Goal: Information Seeking & Learning: Learn about a topic

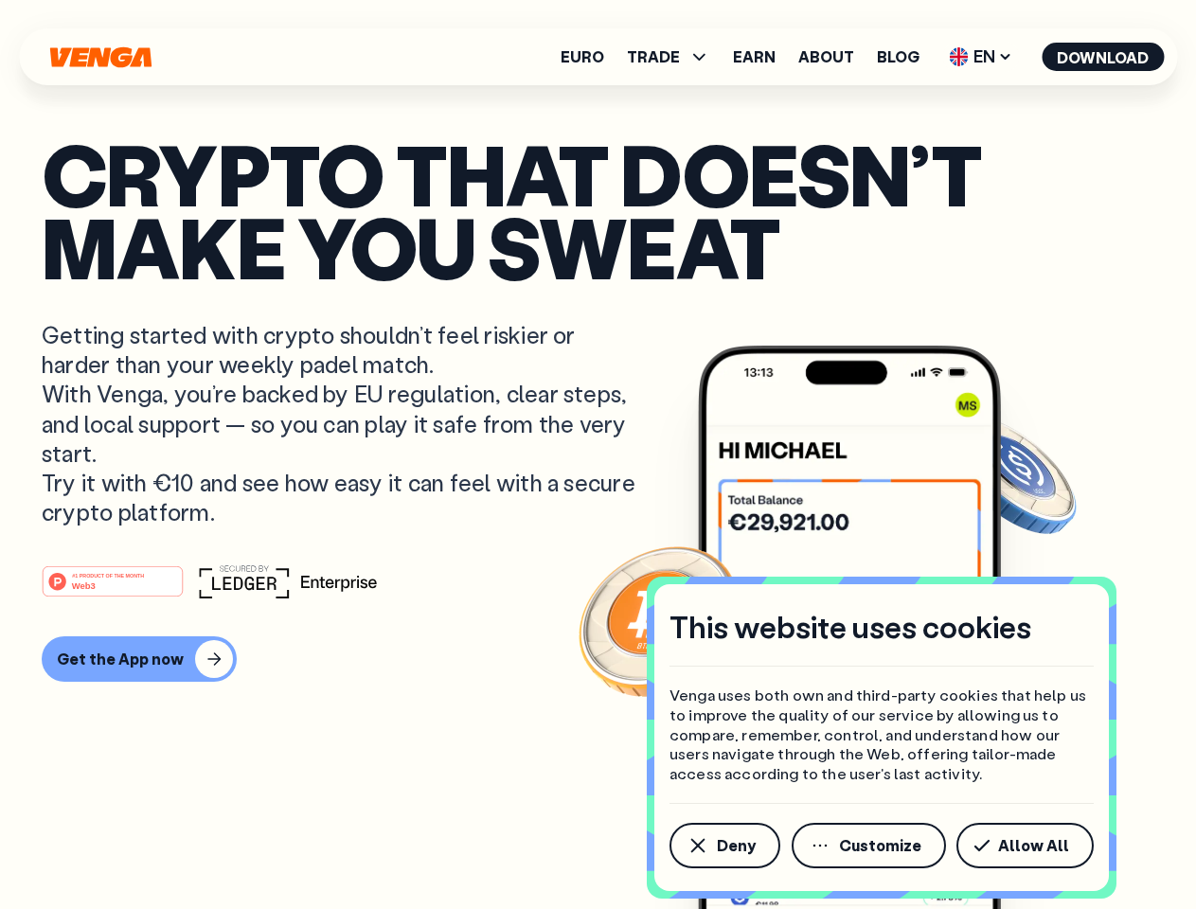
click at [598, 455] on p "Getting started with crypto shouldn’t feel riskier or harder than your weekly p…" at bounding box center [341, 423] width 599 height 207
click at [724, 846] on span "Deny" at bounding box center [736, 845] width 39 height 15
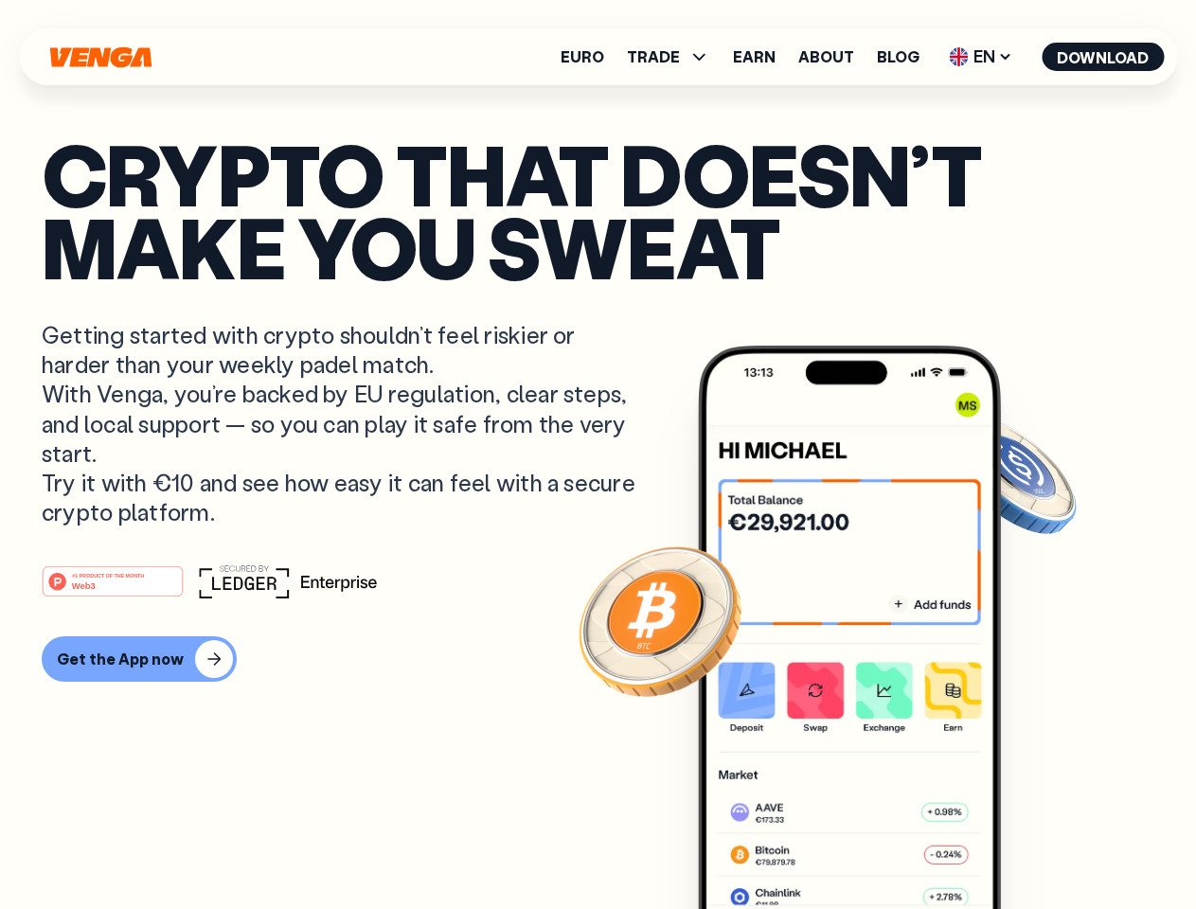
click at [871, 846] on img at bounding box center [849, 663] width 303 height 635
click at [1029, 846] on article "Crypto that doesn’t make you sweat Getting started with crypto shouldn’t feel r…" at bounding box center [598, 492] width 1113 height 710
click at [674, 57] on span "TRADE" at bounding box center [653, 56] width 53 height 15
click at [981, 57] on span "EN" at bounding box center [981, 57] width 77 height 30
